Goal: Information Seeking & Learning: Learn about a topic

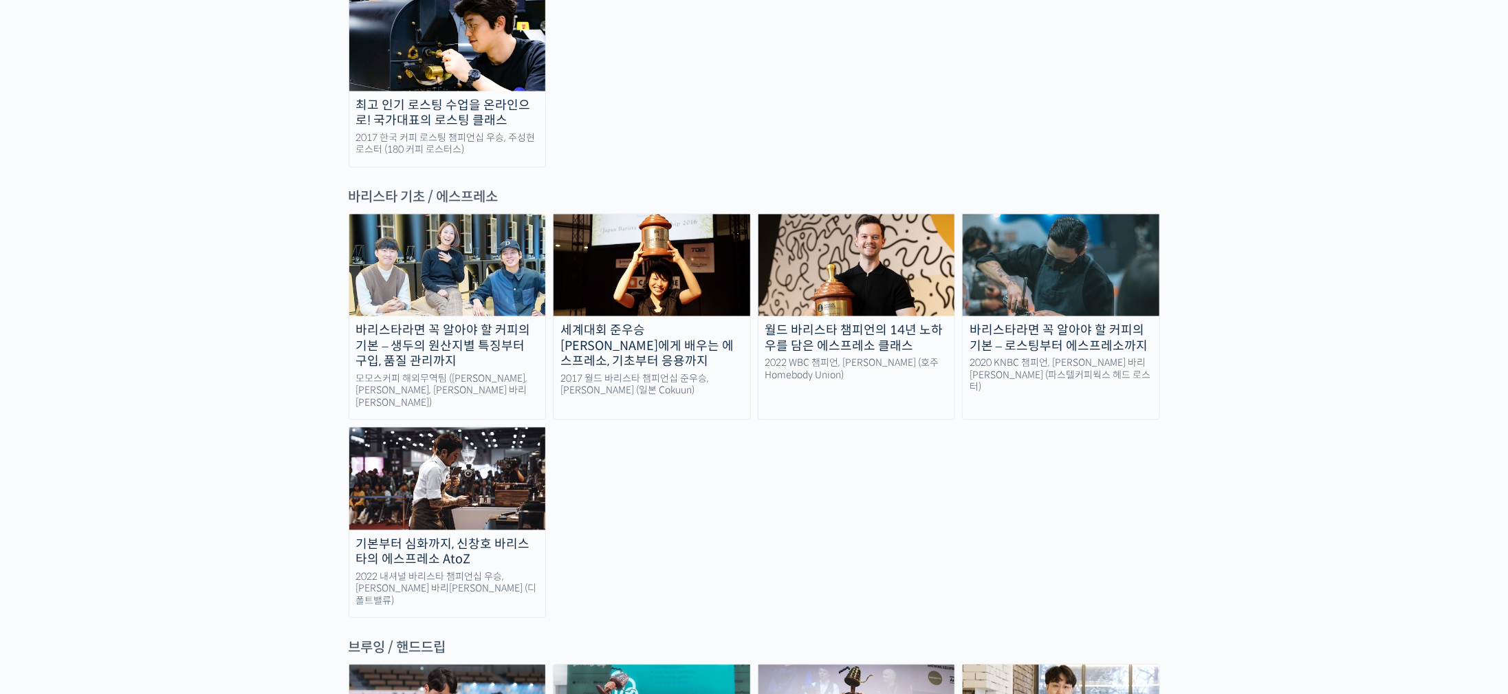
scroll to position [1857, 0]
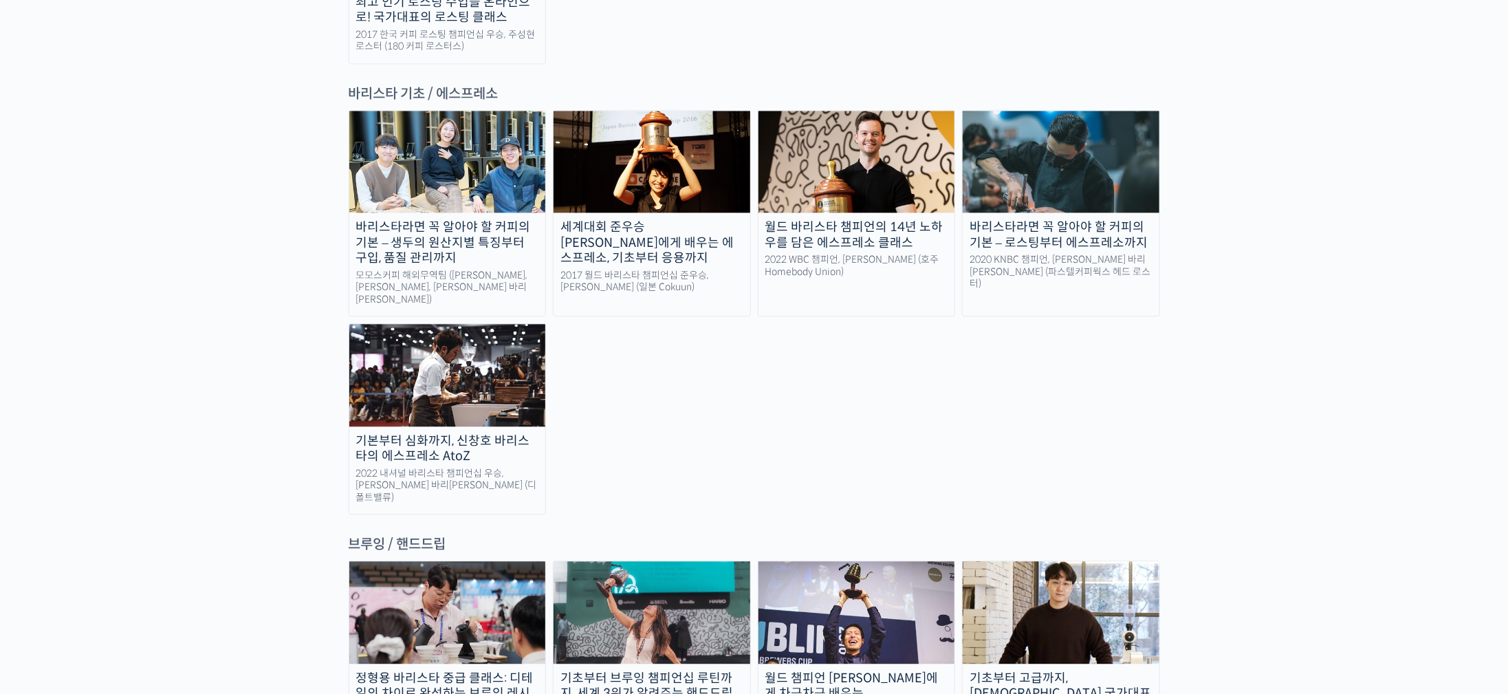
click at [991, 561] on img at bounding box center [1061, 612] width 197 height 102
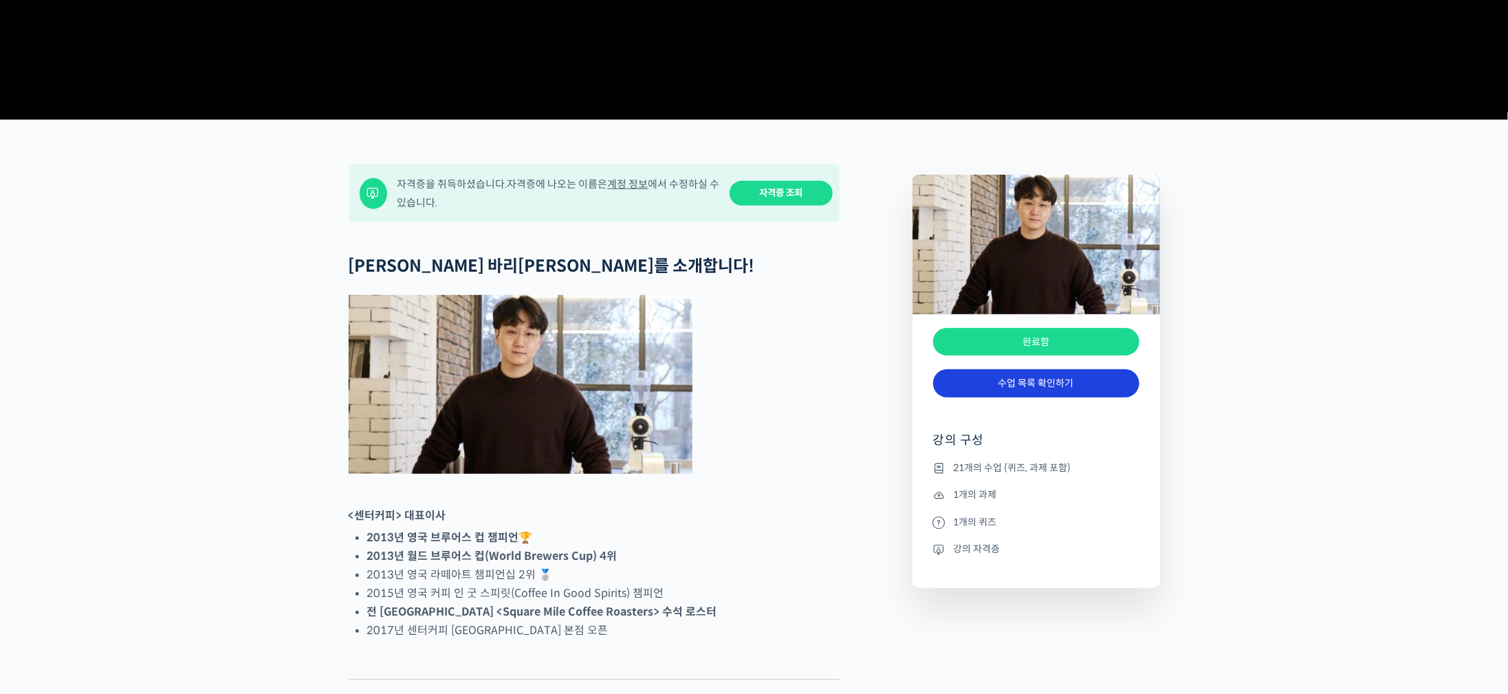
click at [1087, 398] on link "수업 목록 확인하기" at bounding box center [1036, 383] width 206 height 28
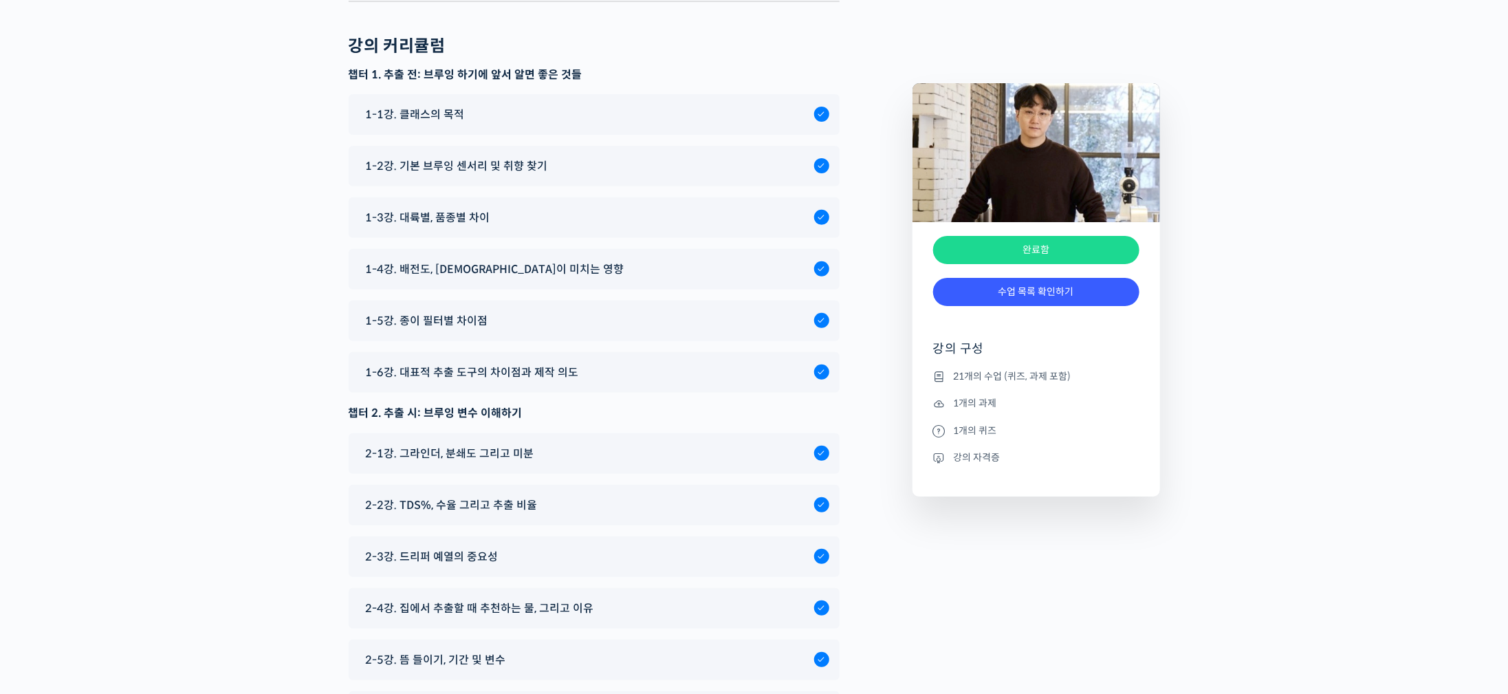
scroll to position [6457, 0]
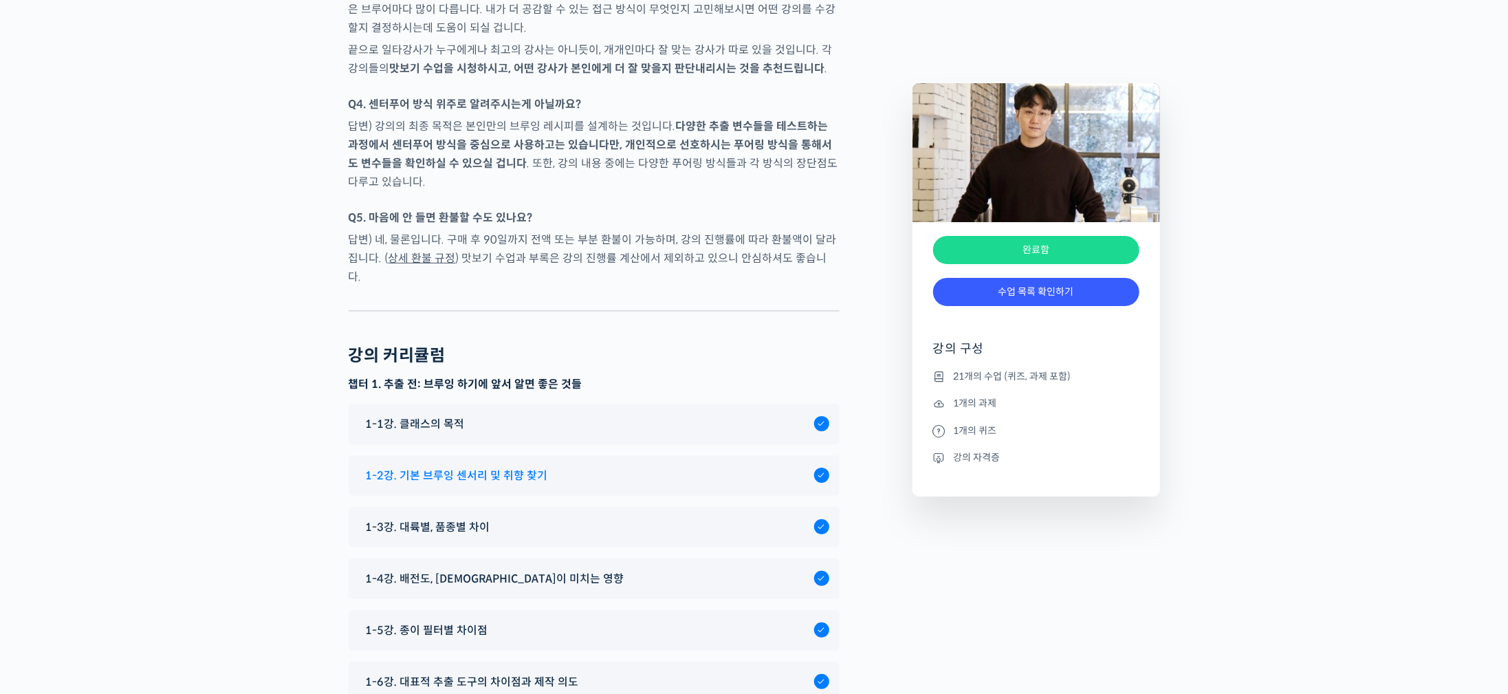
click at [498, 466] on span "1-2강. 기본 브루잉 센서리 및 취향 찾기" at bounding box center [457, 475] width 182 height 19
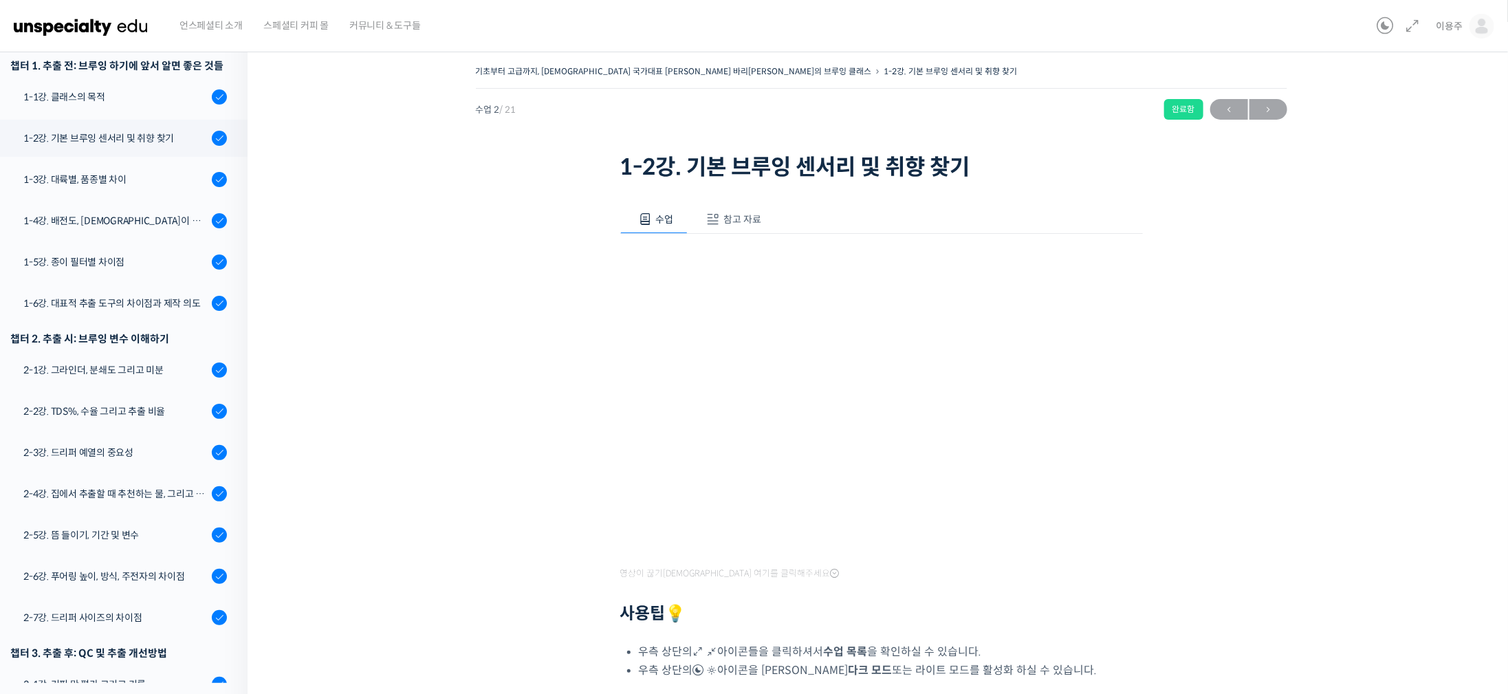
scroll to position [241, 0]
click at [730, 215] on span "참고 자료" at bounding box center [743, 219] width 38 height 12
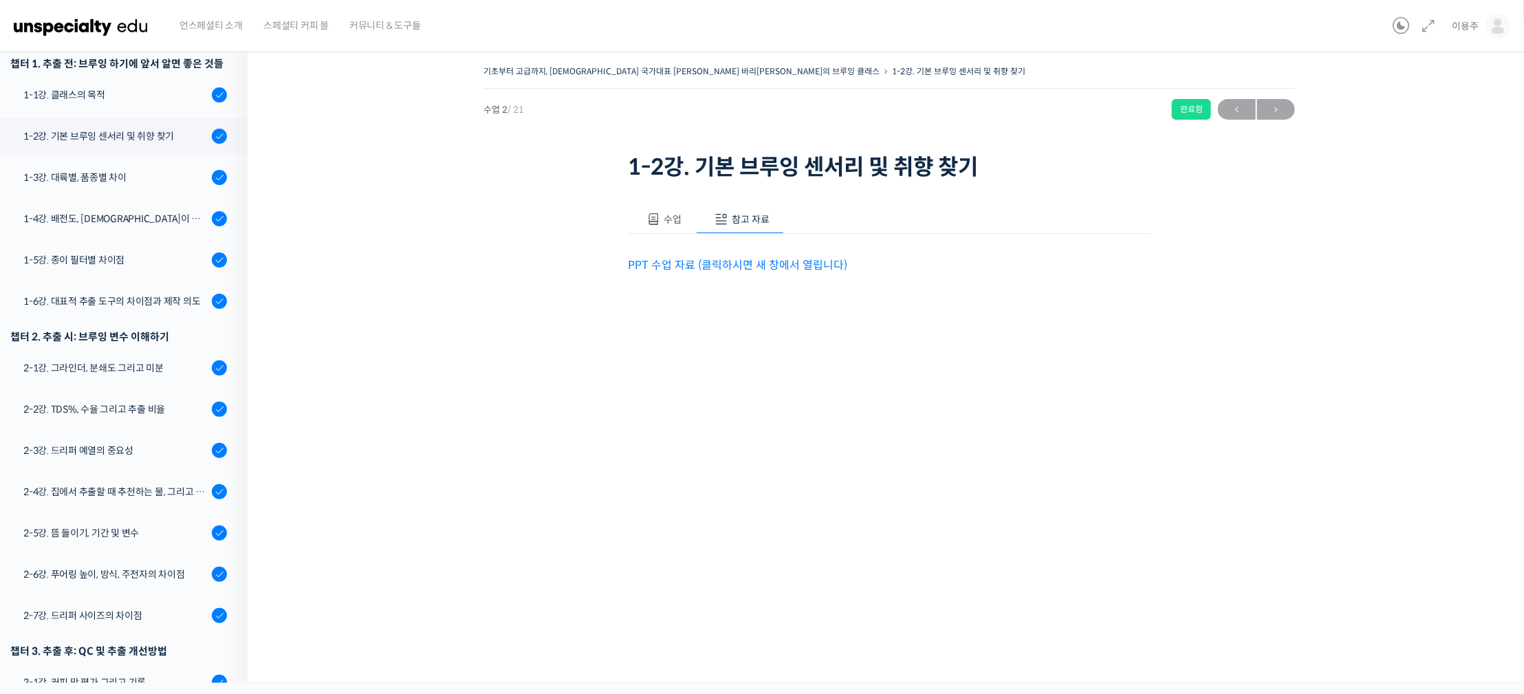
click at [673, 220] on span "수업" at bounding box center [673, 219] width 18 height 12
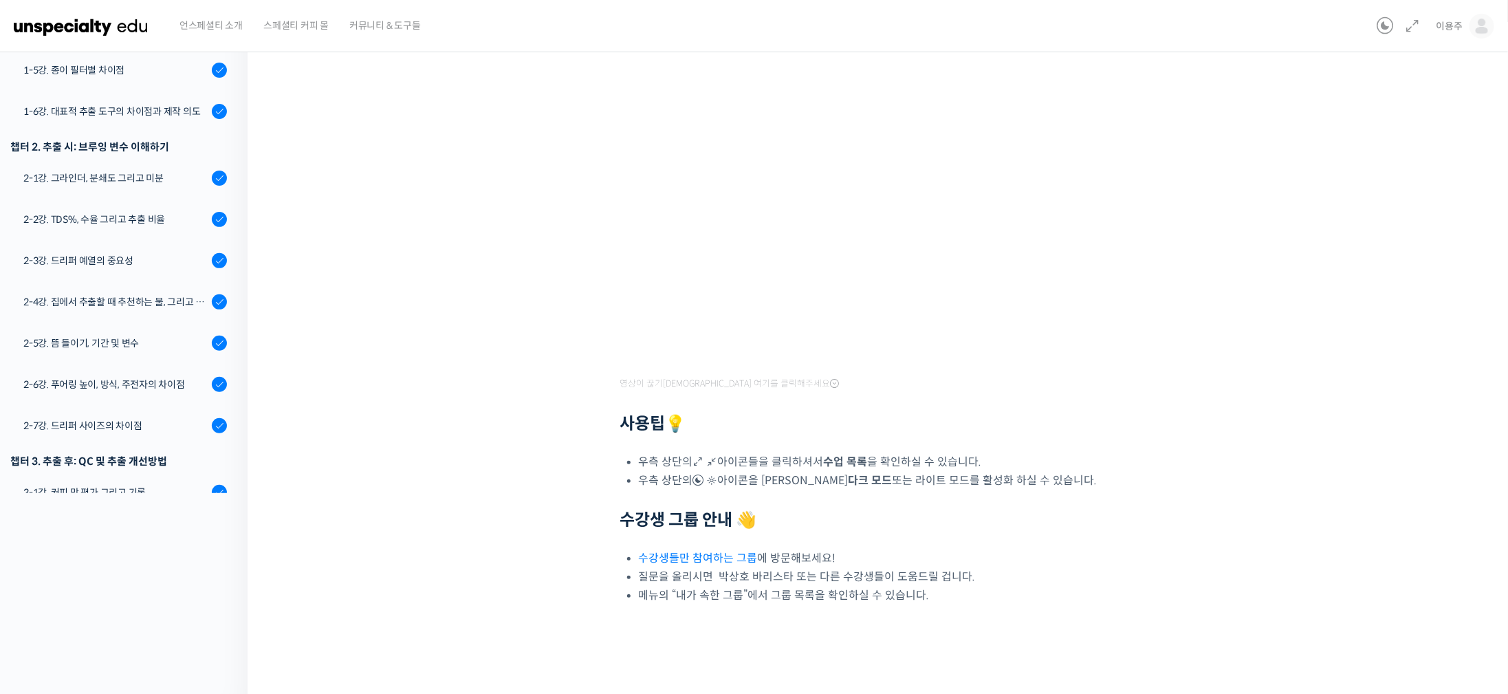
scroll to position [27, 0]
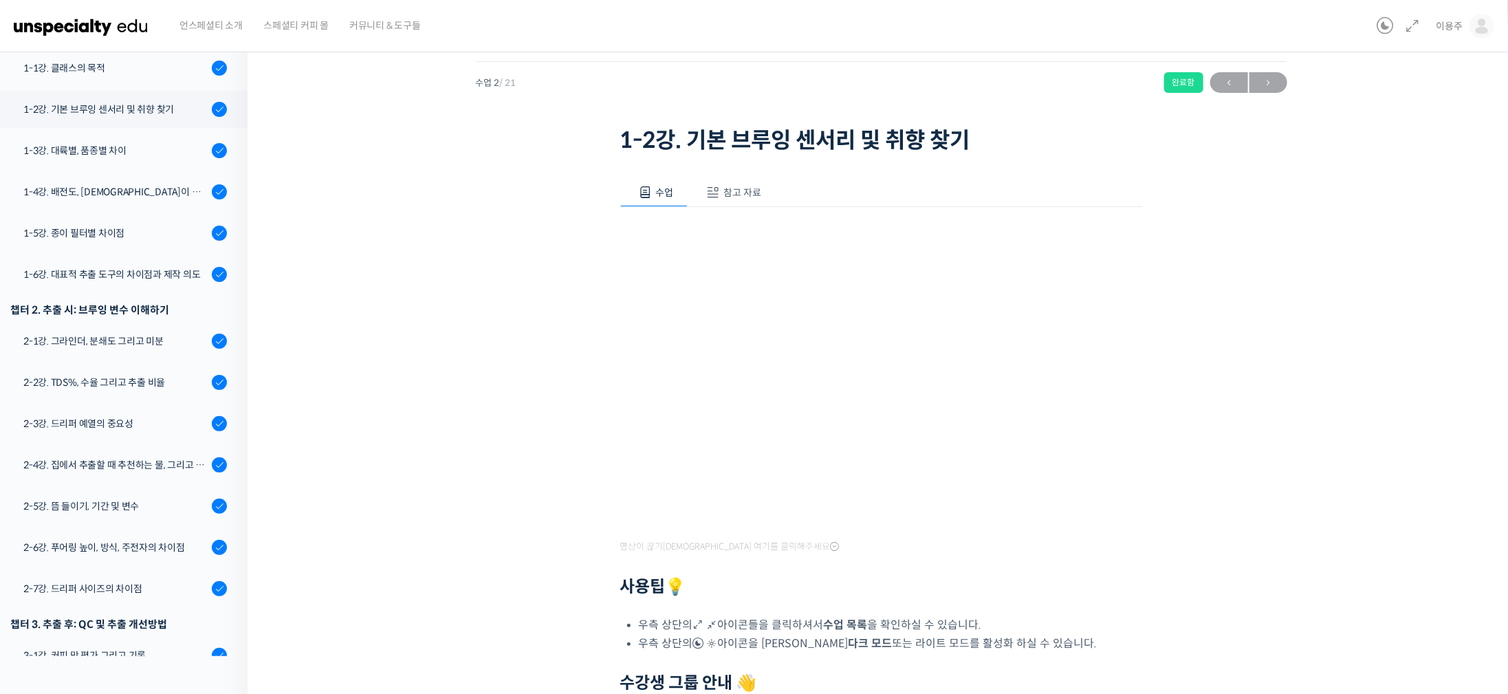
click at [1378, 347] on div "기초부터 고급까지, 영국 국가대표 박상호 바리스타의 브루잉 클래스 1-2강. 기본 브루잉 센서리 및 취향 찾기 완료함 수업 2 / 21 완료함…" at bounding box center [881, 433] width 1130 height 796
click at [1239, 362] on div "기초부터 고급까지, 영국 국가대표 박상호 바리스타의 브루잉 클래스 1-2강. 기본 브루잉 센서리 및 취향 찾기 완료함 수업 2 / 21 완료함…" at bounding box center [881, 433] width 1130 height 796
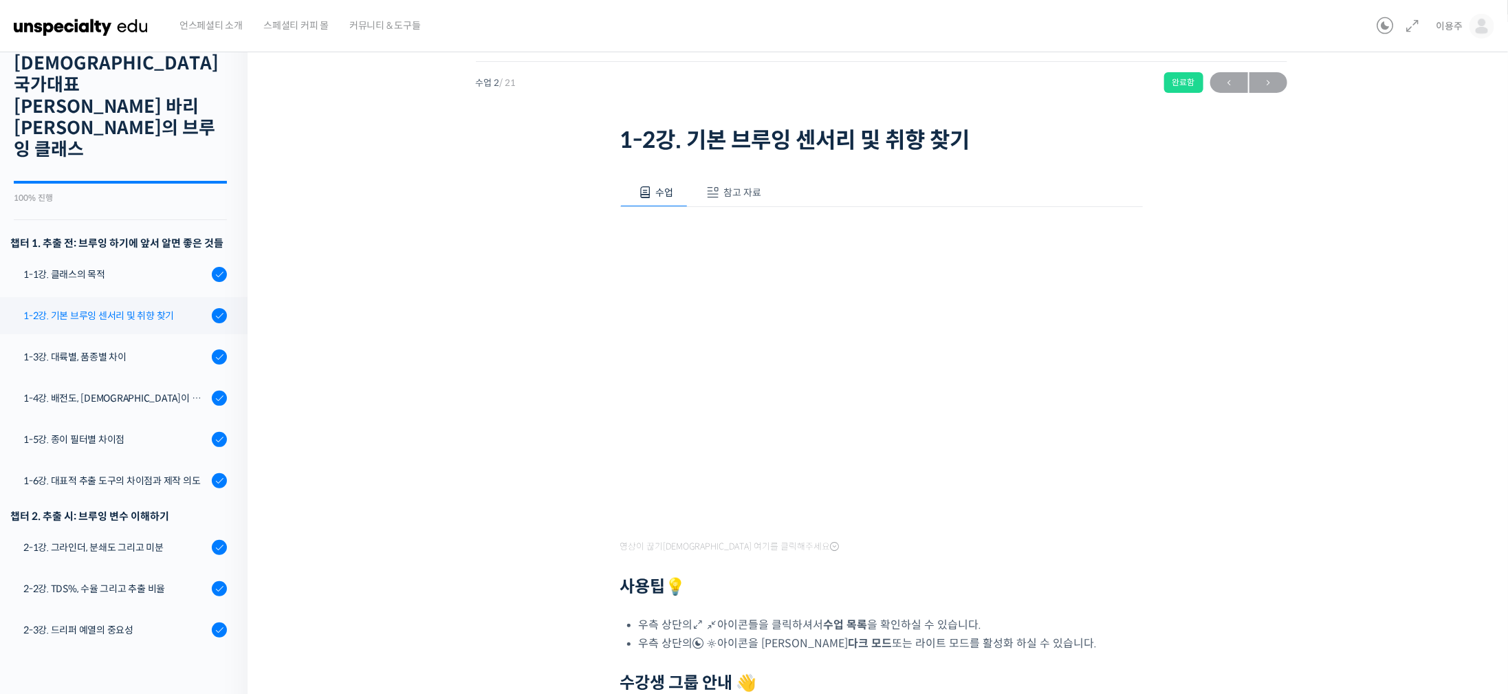
click at [146, 308] on div "1-2강. 기본 브루잉 센서리 및 취향 찾기" at bounding box center [115, 315] width 184 height 15
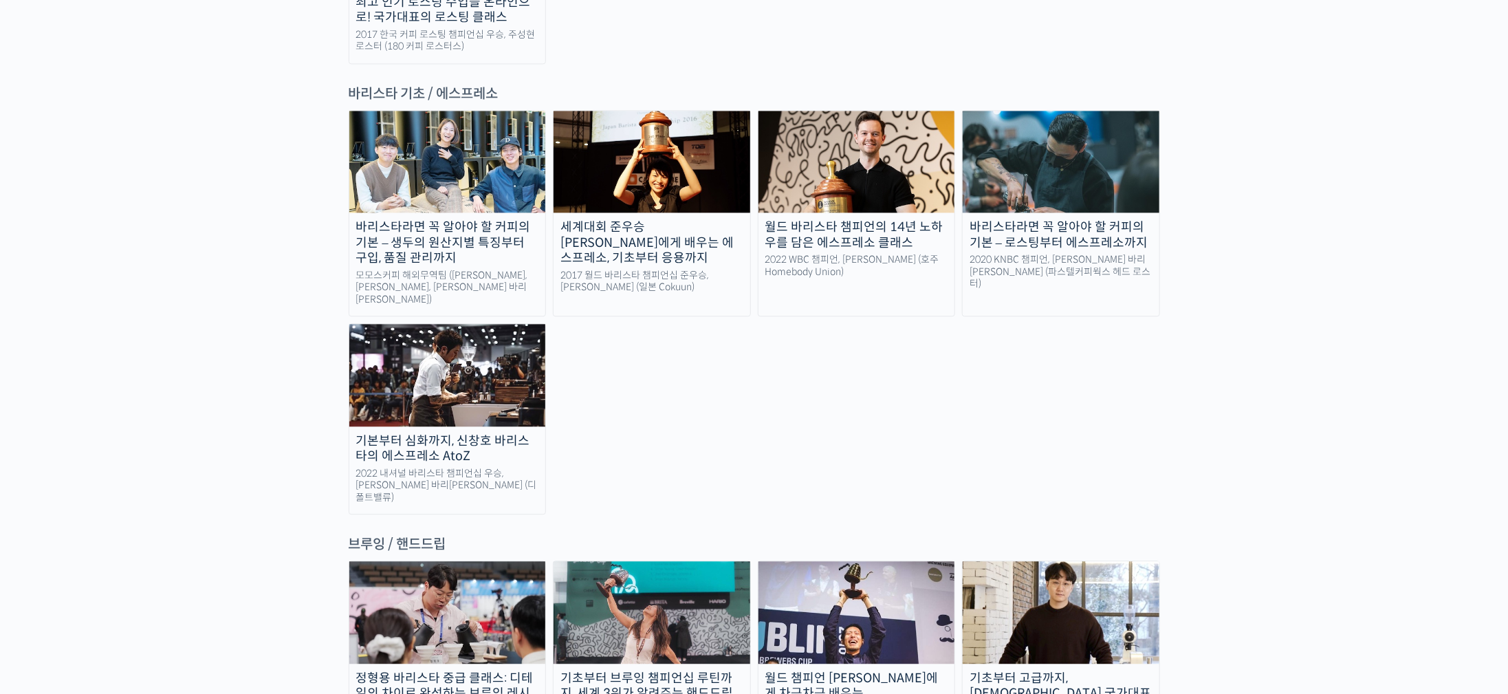
scroll to position [2063, 0]
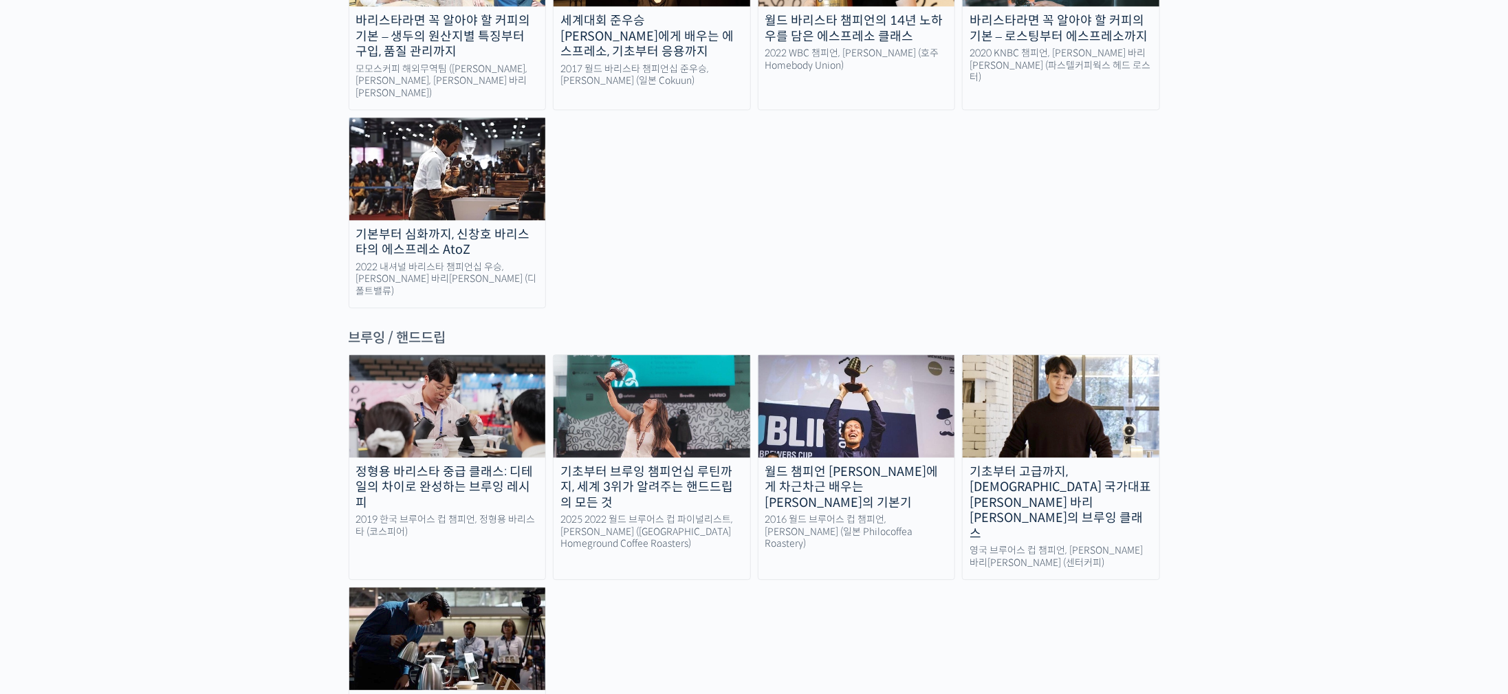
drag, startPoint x: 491, startPoint y: 319, endPoint x: 498, endPoint y: 318, distance: 7.0
click at [492, 355] on img at bounding box center [447, 406] width 197 height 102
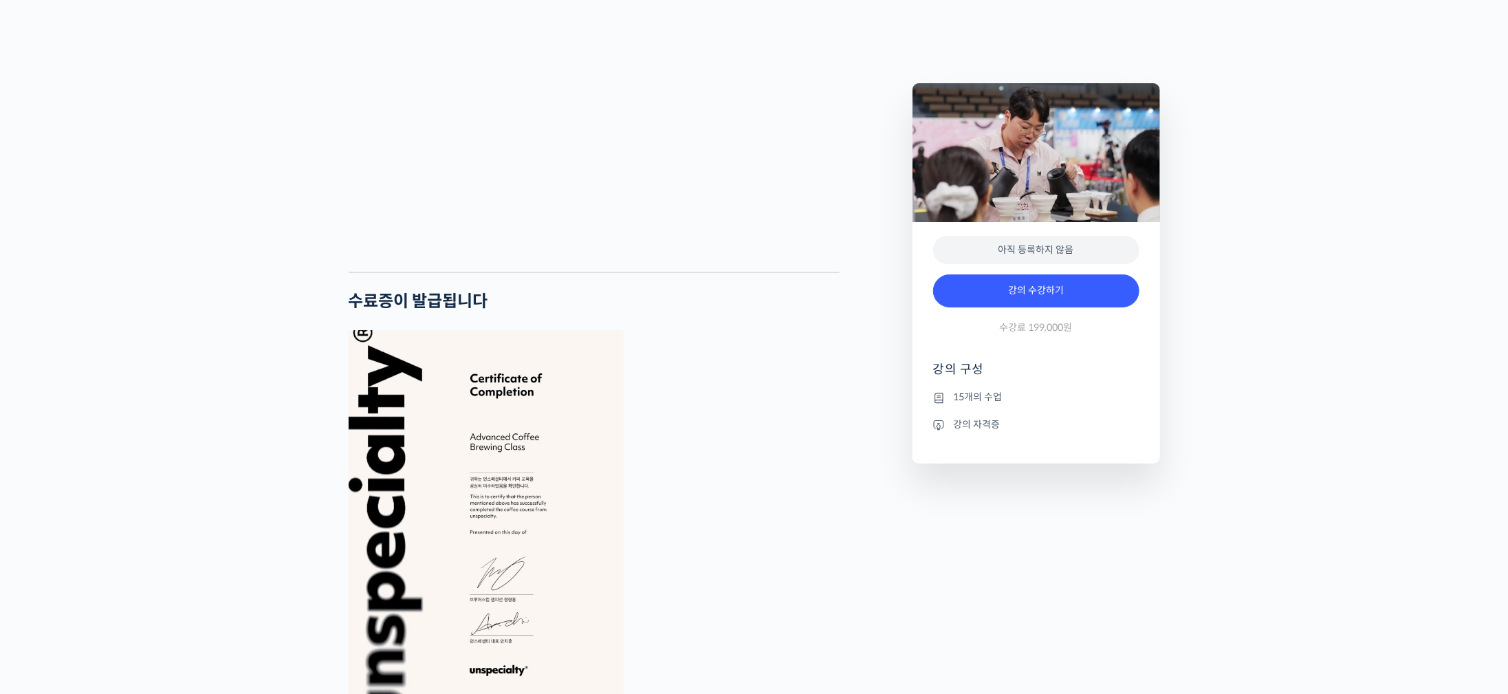
scroll to position [1501, 0]
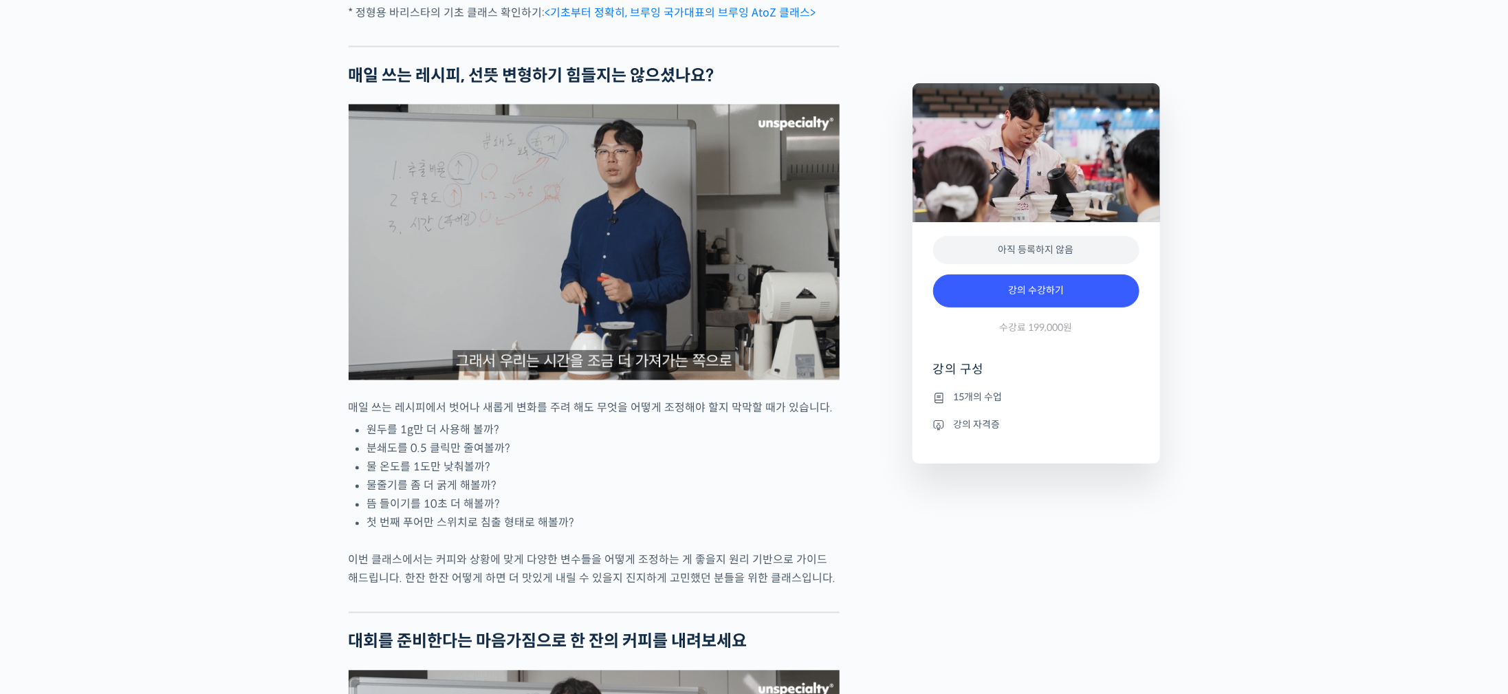
drag, startPoint x: 226, startPoint y: 470, endPoint x: 394, endPoint y: 30, distance: 470.7
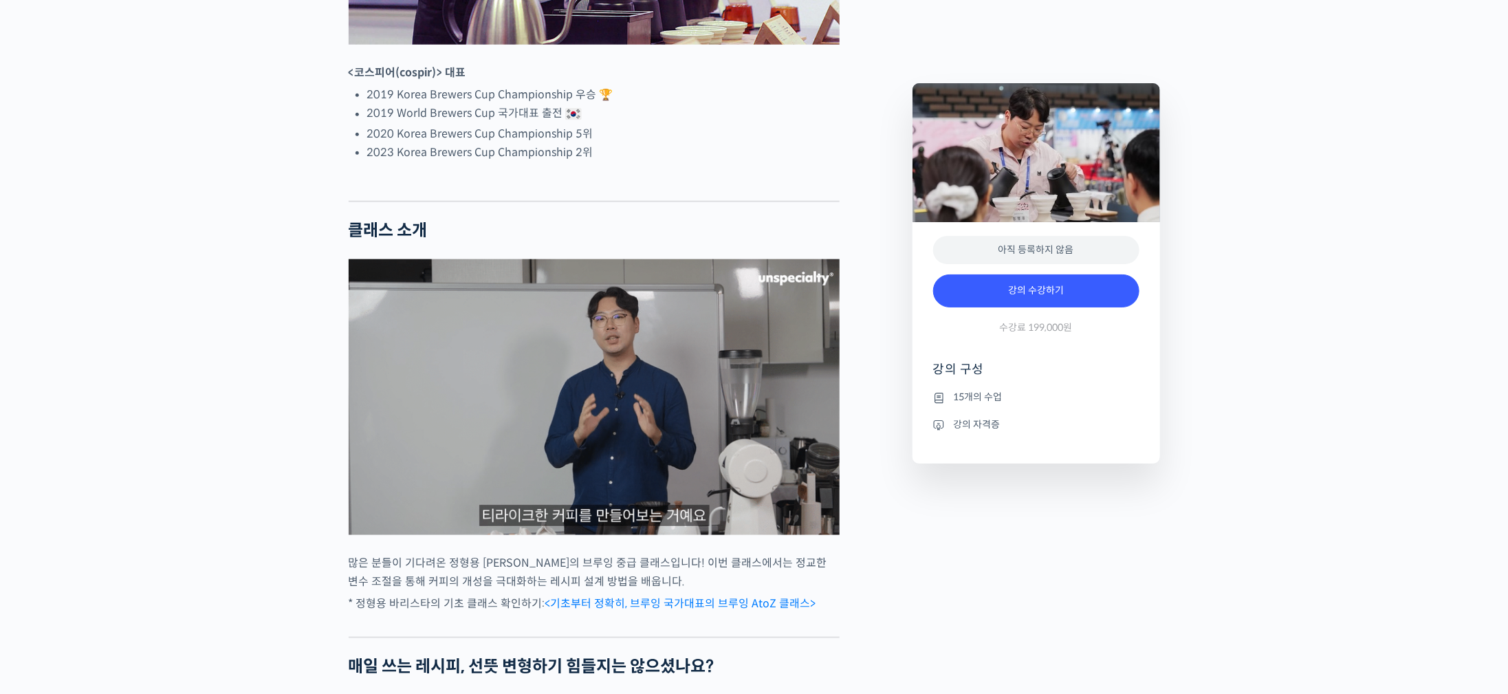
scroll to position [1135, 0]
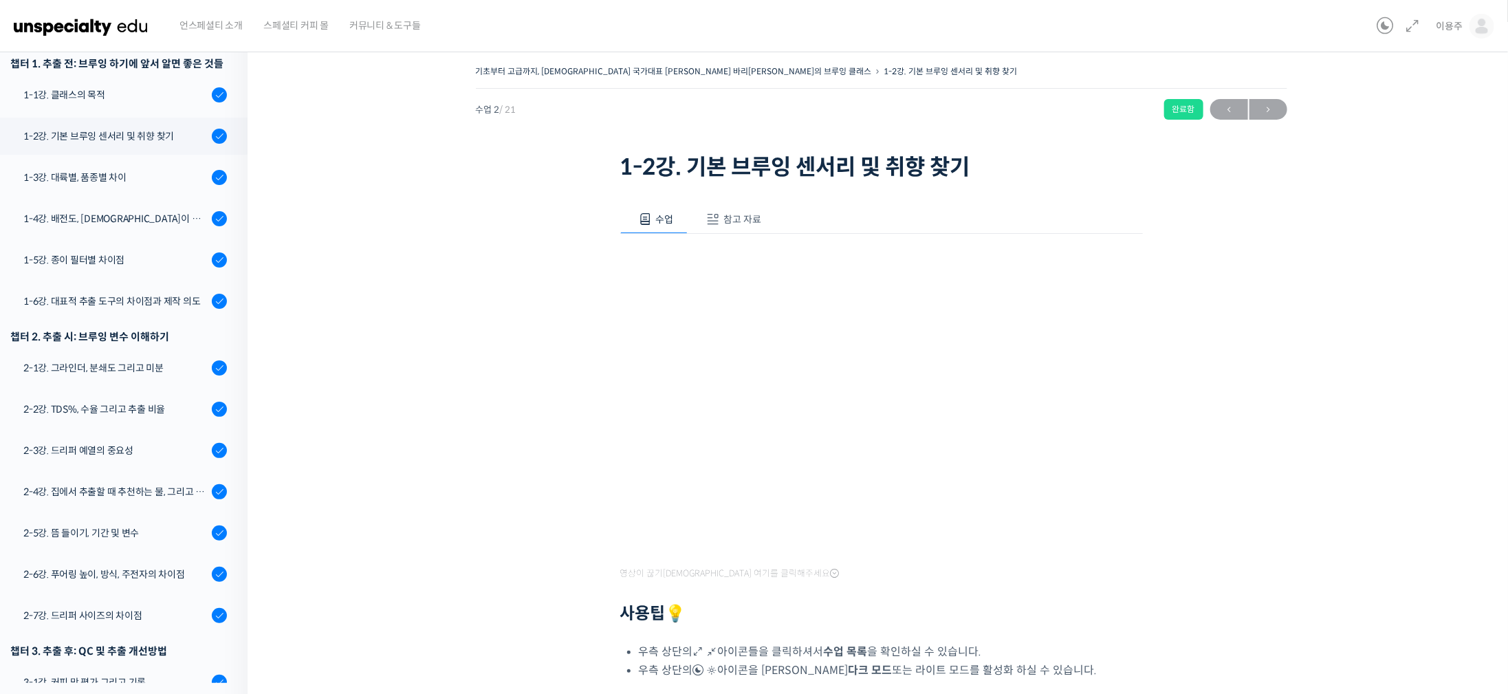
scroll to position [34, 0]
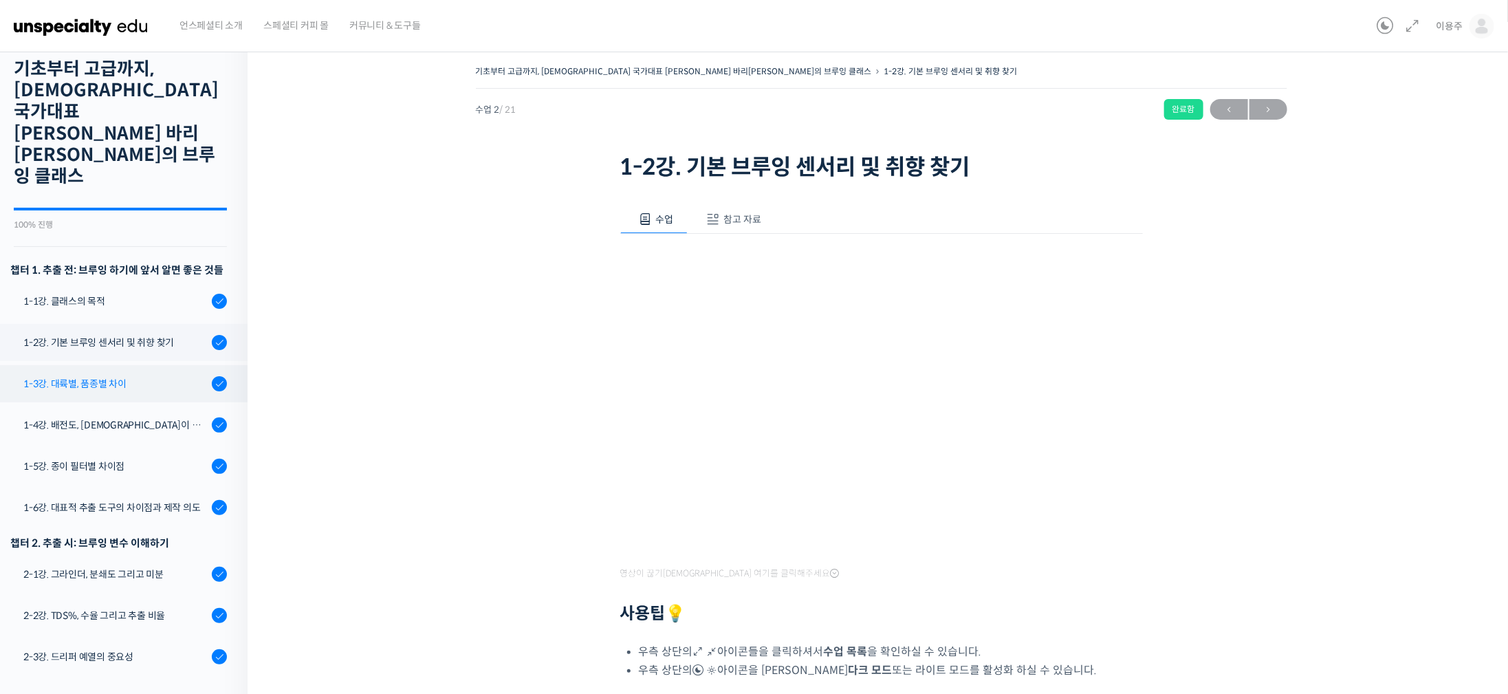
click at [140, 376] on div "1-3강. 대륙별, 품종별 차이" at bounding box center [115, 383] width 184 height 15
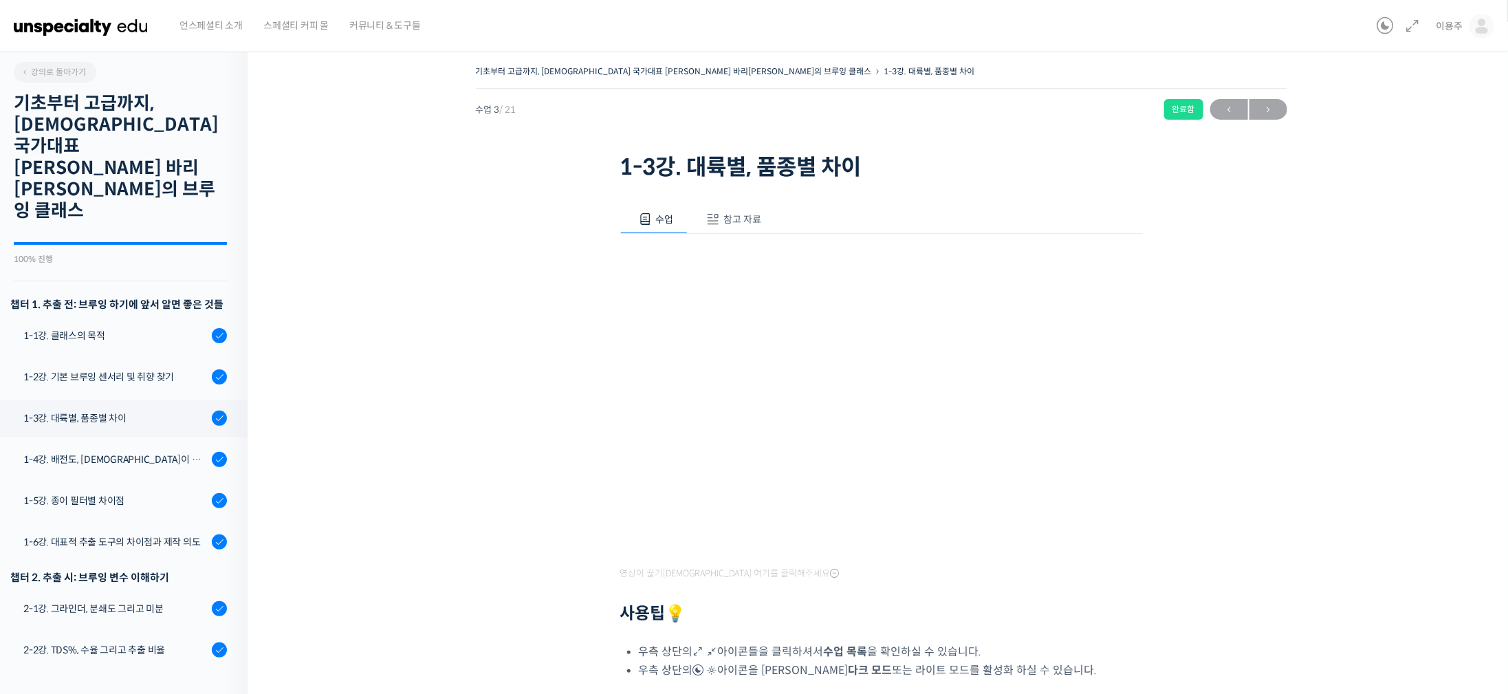
click at [486, 461] on div "기초부터 고급까지, 영국 국가대표 박상호 바리스타의 브루잉 클래스 1-3강. 대륙별, 품종별 차이 완료함 수업 3 / 21 완료함 ← 이전 다…" at bounding box center [881, 460] width 1130 height 796
drag, startPoint x: 1344, startPoint y: 428, endPoint x: 1314, endPoint y: 433, distance: 30.1
click at [1342, 428] on div "기초부터 고급까지, 영국 국가대표 박상호 바리스타의 브루잉 클래스 1-3강. 대륙별, 품종별 차이 완료함 수업 3 / 21 완료함 ← 이전 다…" at bounding box center [881, 460] width 1130 height 796
click at [1441, 298] on div "기초부터 고급까지, 영국 국가대표 박상호 바리스타의 브루잉 클래스 1-3강. 대륙별, 품종별 차이 완료함 수업 3 / 21 완료함 ← 이전 다…" at bounding box center [881, 460] width 1130 height 796
drag, startPoint x: 1340, startPoint y: 404, endPoint x: 1290, endPoint y: 391, distance: 52.5
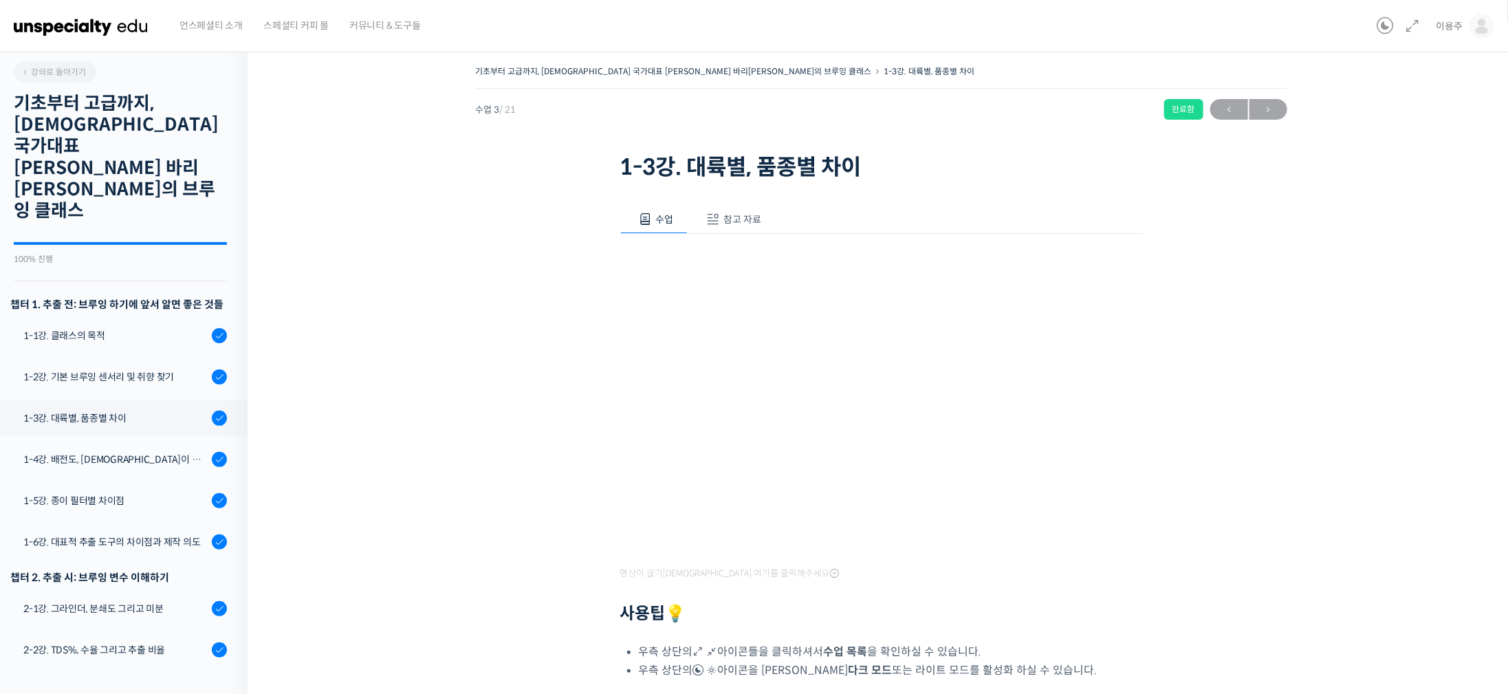
click at [1340, 405] on div "기초부터 고급까지, 영국 국가대표 박상호 바리스타의 브루잉 클래스 1-3강. 대륙별, 품종별 차이 완료함 수업 3 / 21 완료함 ← 이전 다…" at bounding box center [881, 460] width 1130 height 796
click at [1410, 387] on div "기초부터 고급까지, 영국 국가대표 박상호 바리스타의 브루잉 클래스 1-3강. 대륙별, 품종별 차이 완료함 수업 3 / 21 완료함 ← 이전 다…" at bounding box center [881, 460] width 1130 height 796
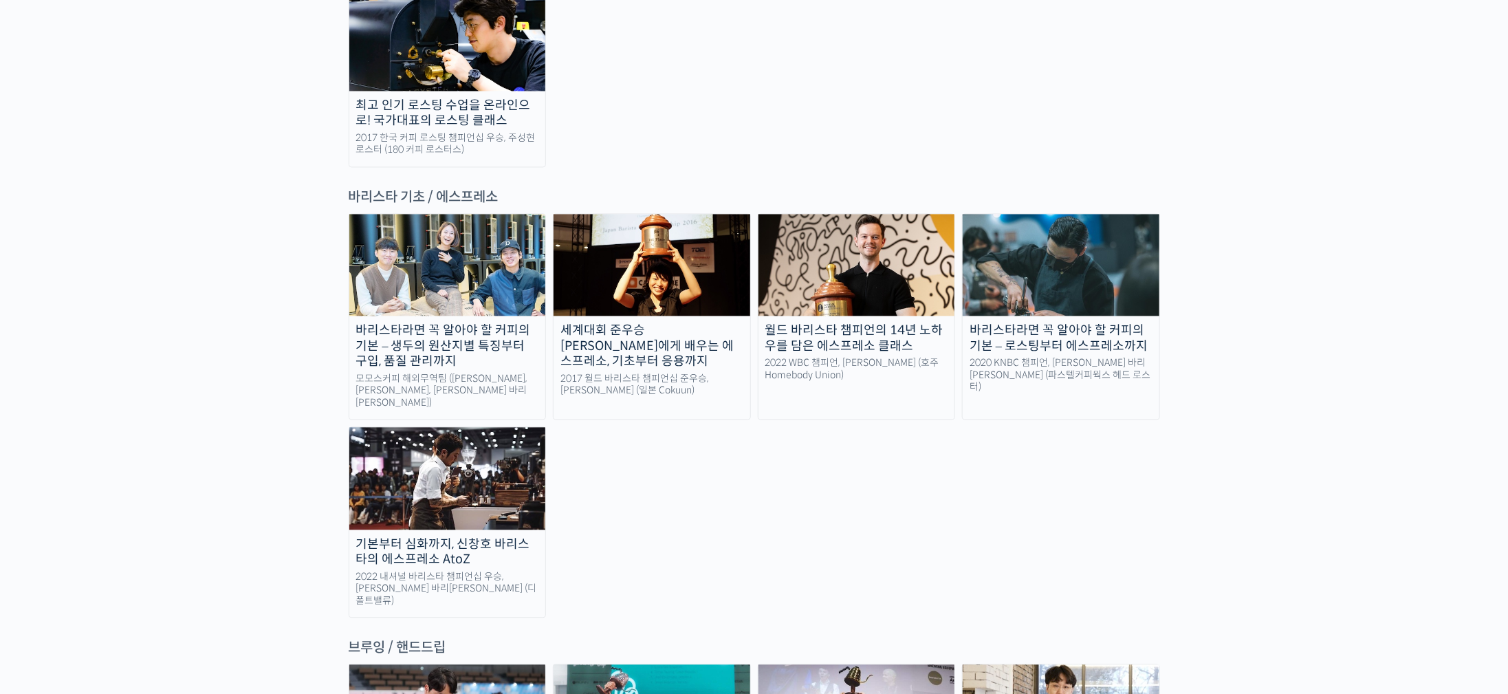
scroll to position [1857, 0]
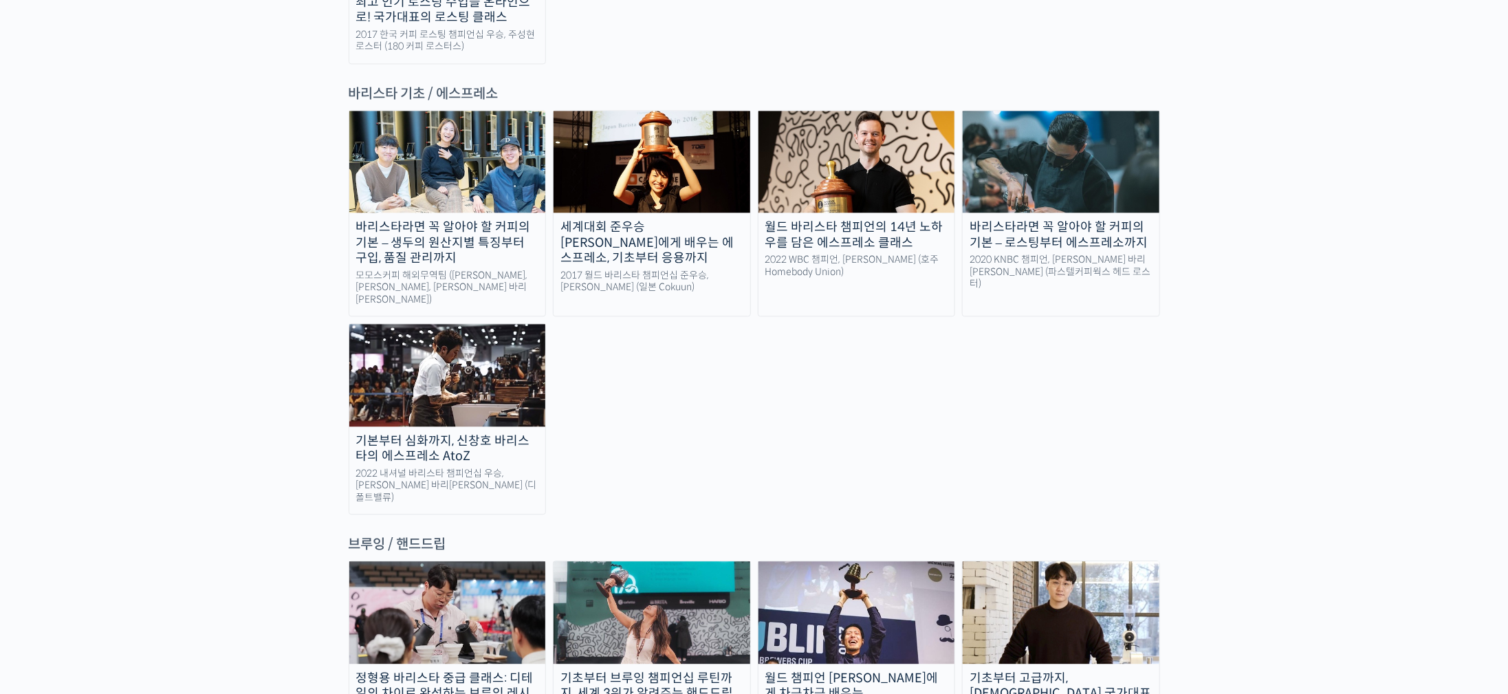
click at [1080, 561] on img at bounding box center [1061, 612] width 197 height 102
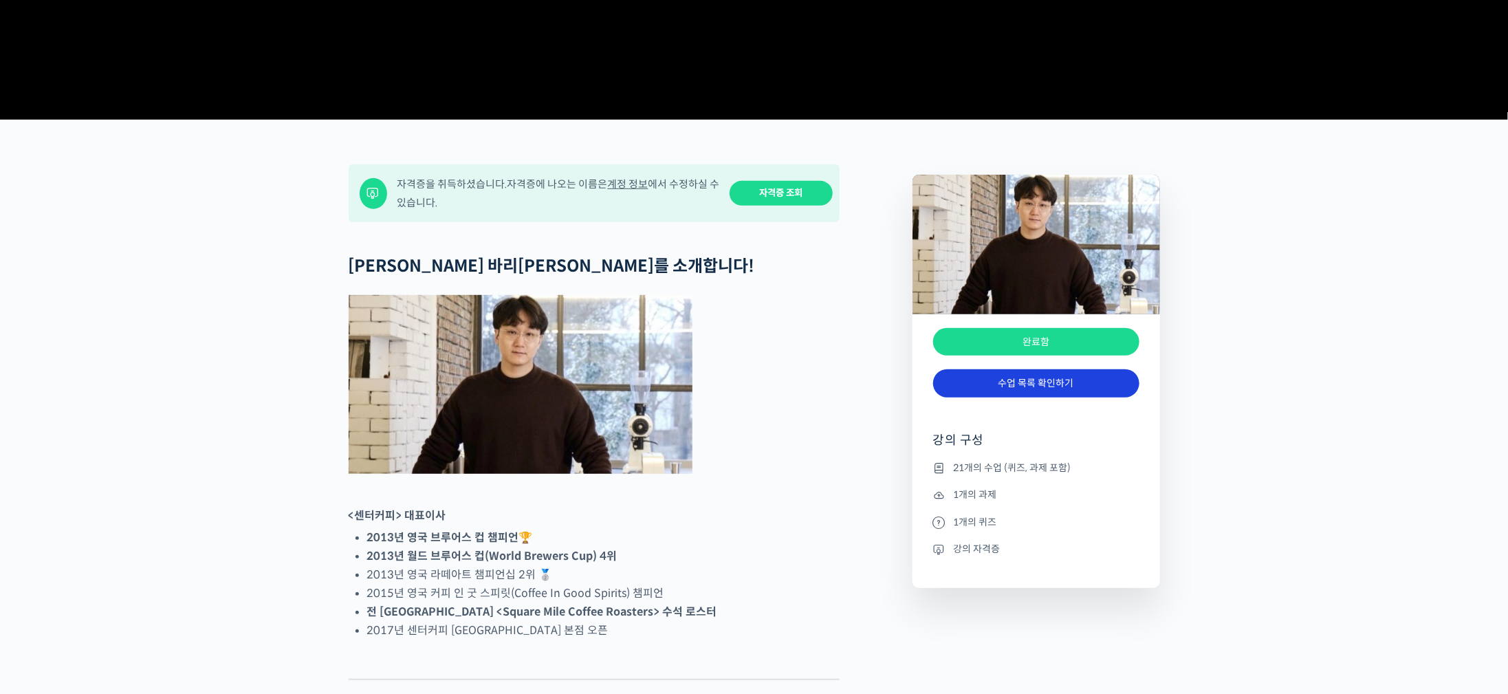
click at [1075, 398] on link "수업 목록 확인하기" at bounding box center [1036, 383] width 206 height 28
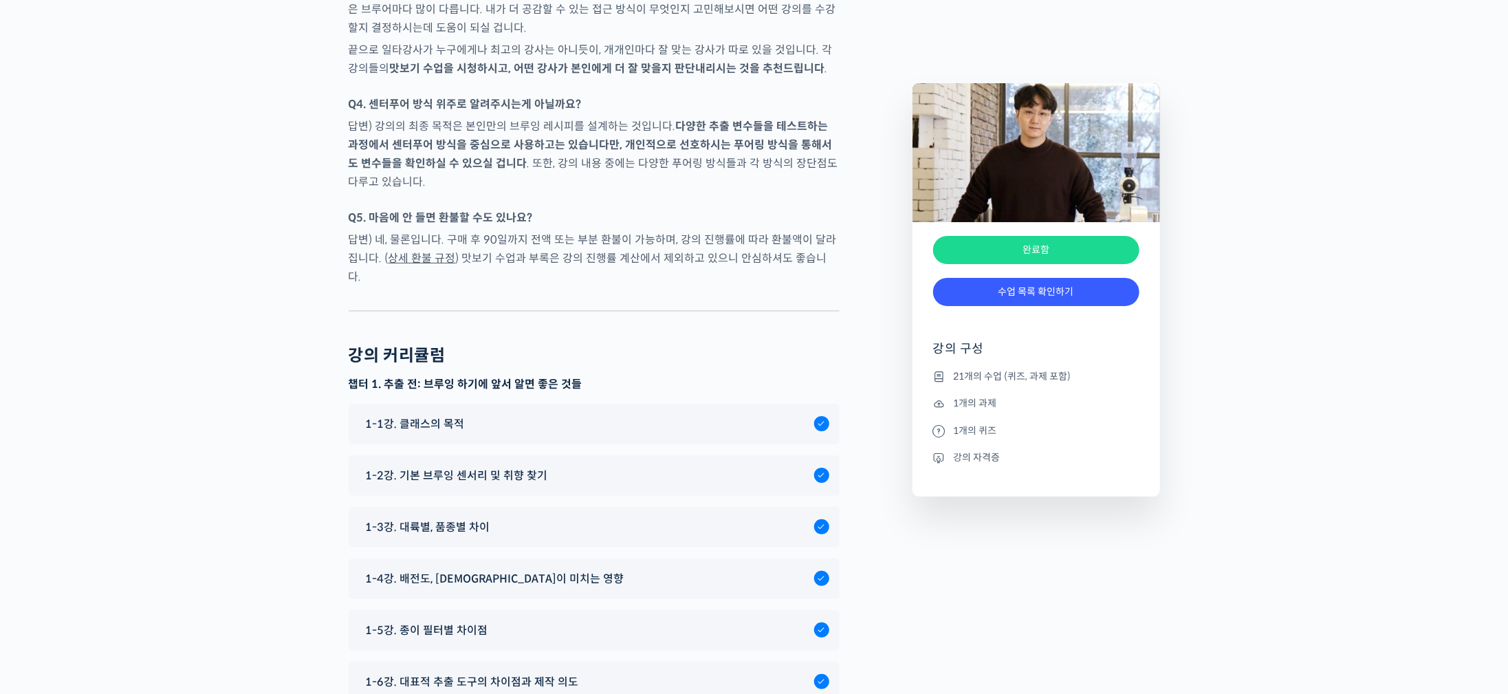
scroll to position [6560, 0]
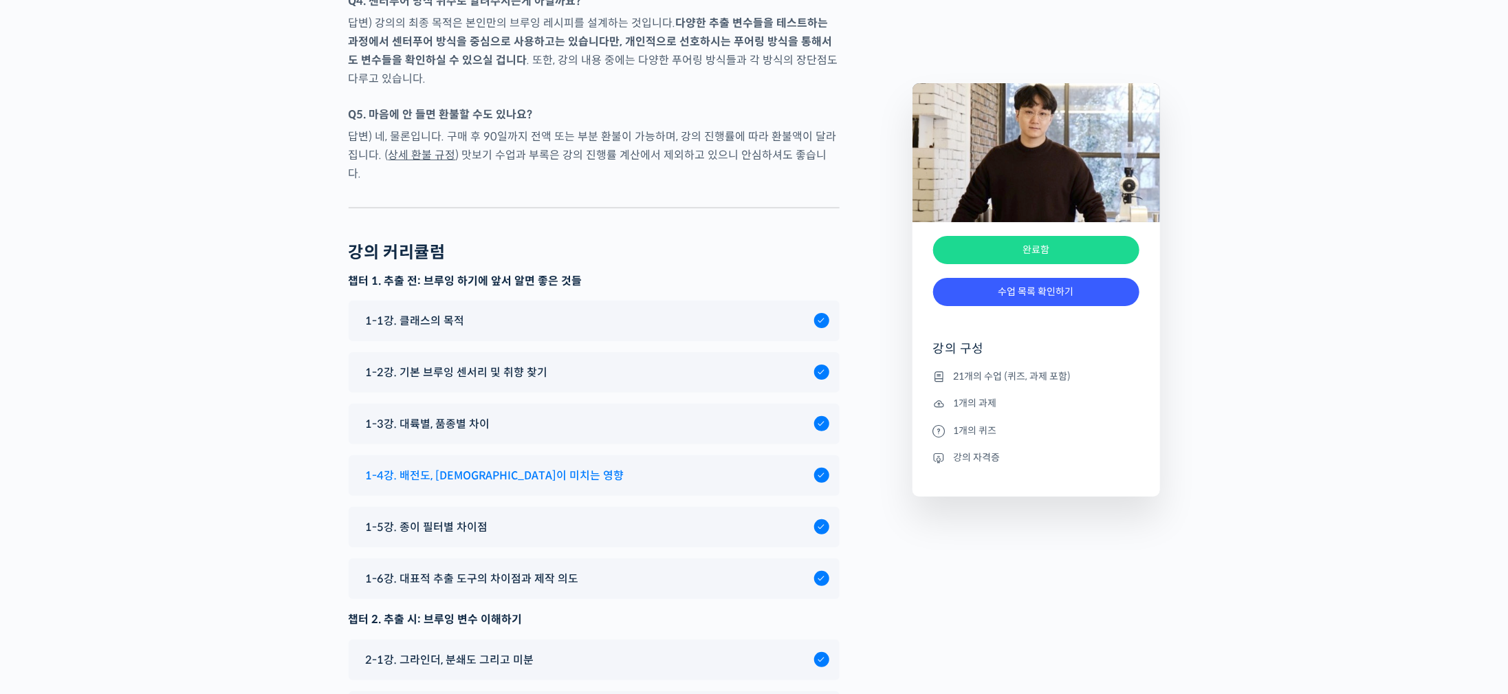
click at [721, 466] on div "1-4강. 배전도, [DEMOGRAPHIC_DATA]이 미치는 영향" at bounding box center [586, 475] width 455 height 19
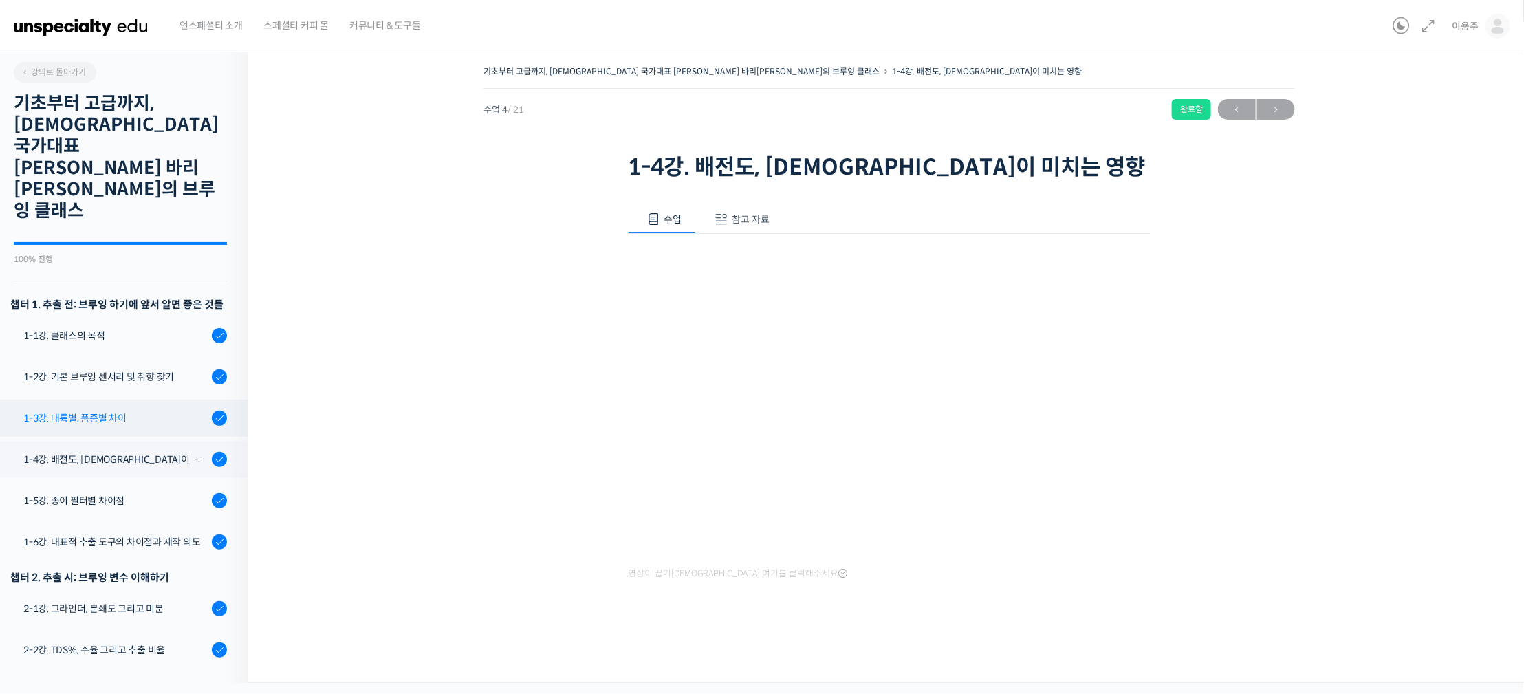
click at [151, 411] on div "1-3강. 대륙별, 품종별 차이" at bounding box center [115, 418] width 184 height 15
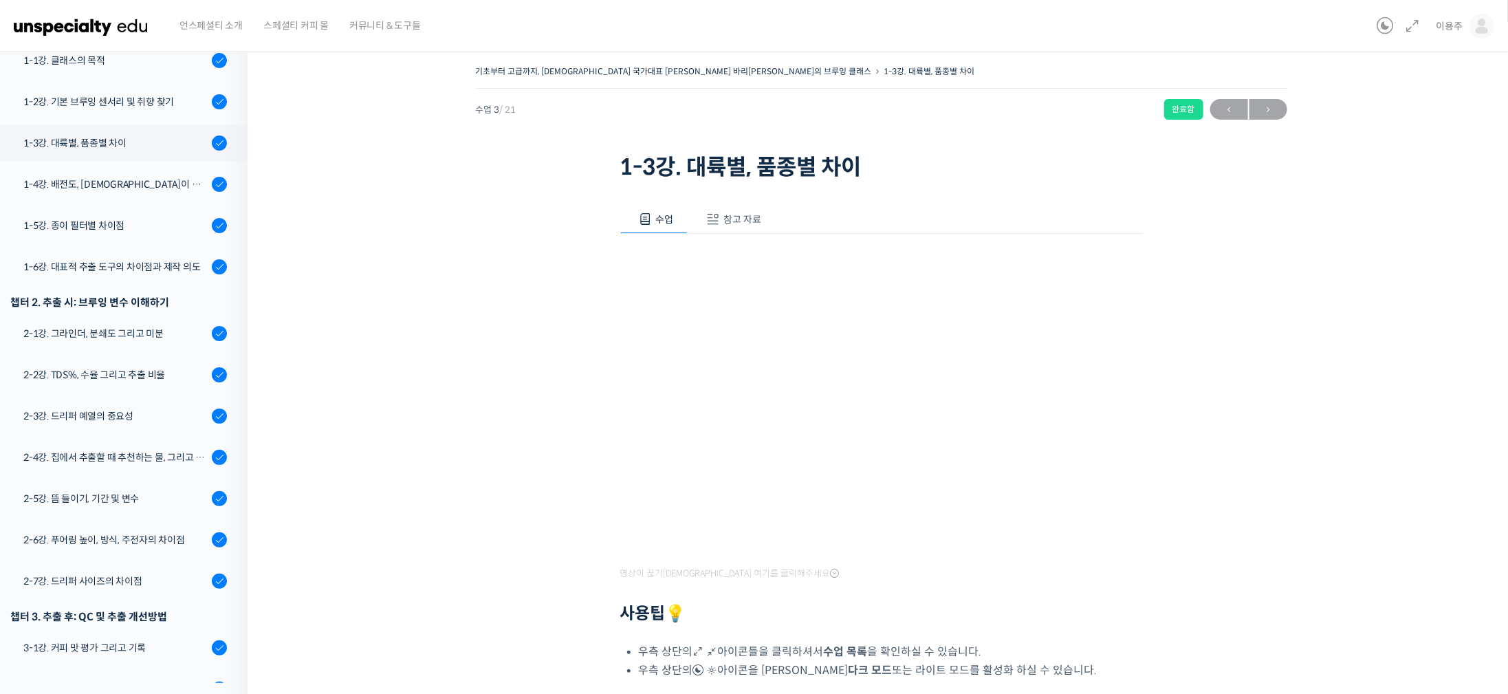
scroll to position [282, 0]
